Goal: Task Accomplishment & Management: Manage account settings

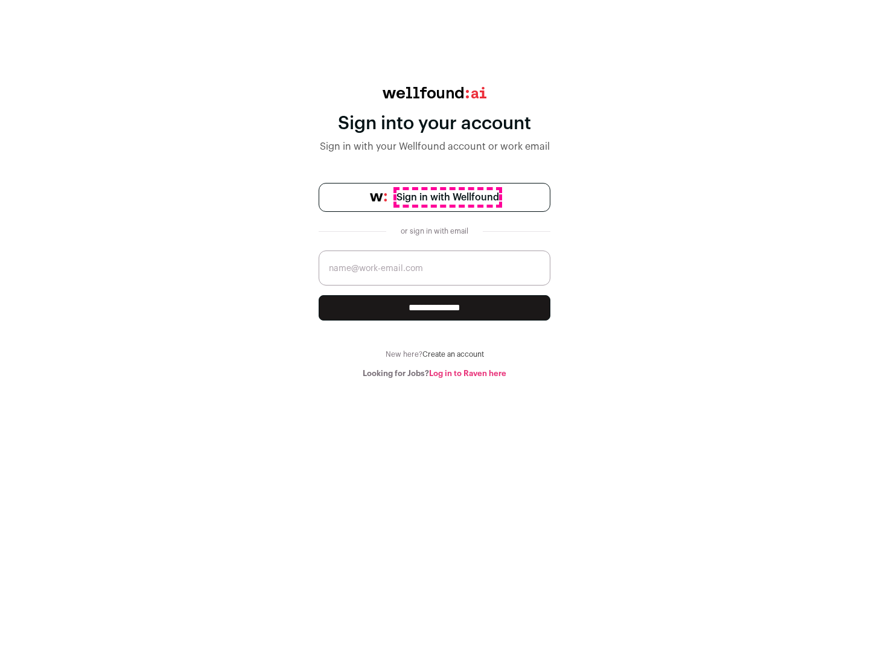
click at [447, 197] on span "Sign in with Wellfound" at bounding box center [448, 197] width 103 height 14
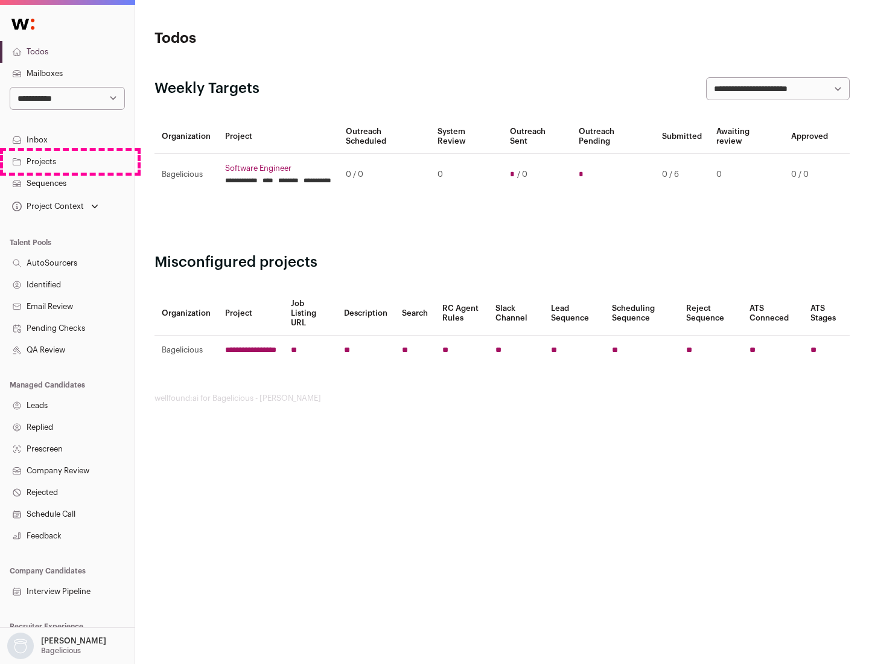
click at [67, 161] on link "Projects" at bounding box center [67, 162] width 135 height 22
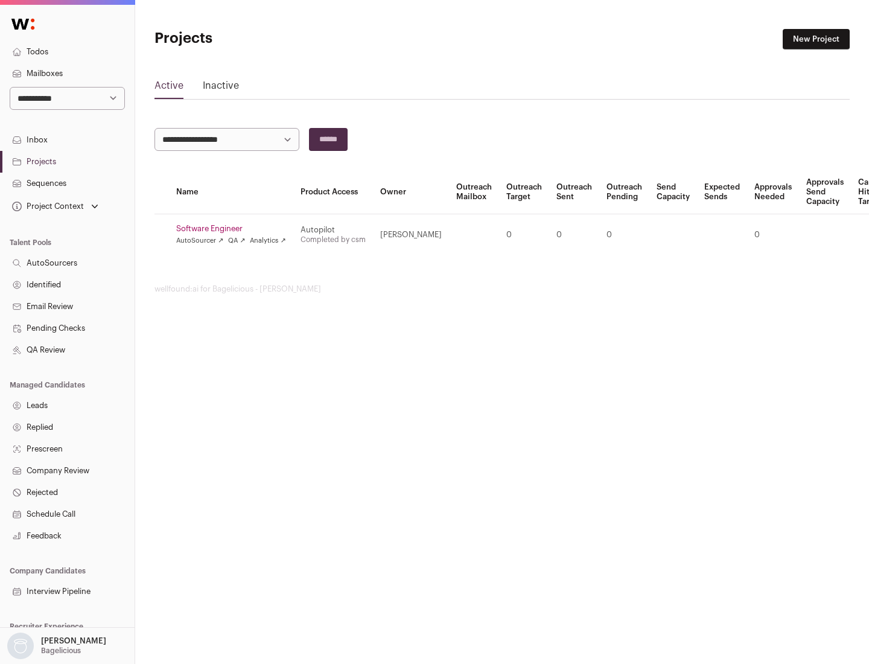
click at [235, 229] on link "Software Engineer" at bounding box center [231, 229] width 110 height 10
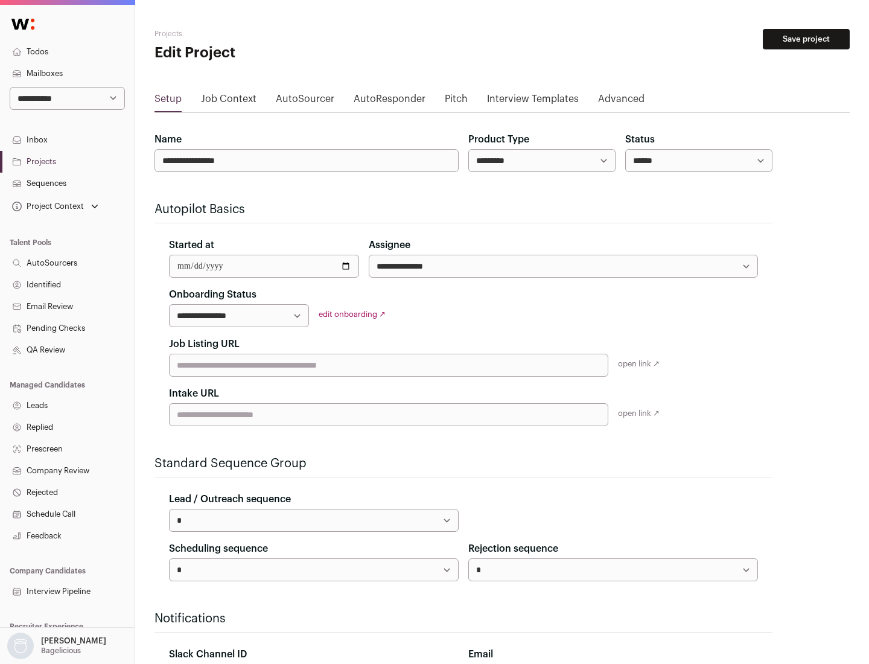
click at [807, 39] on button "Save project" at bounding box center [806, 39] width 87 height 21
